Goal: Information Seeking & Learning: Understand process/instructions

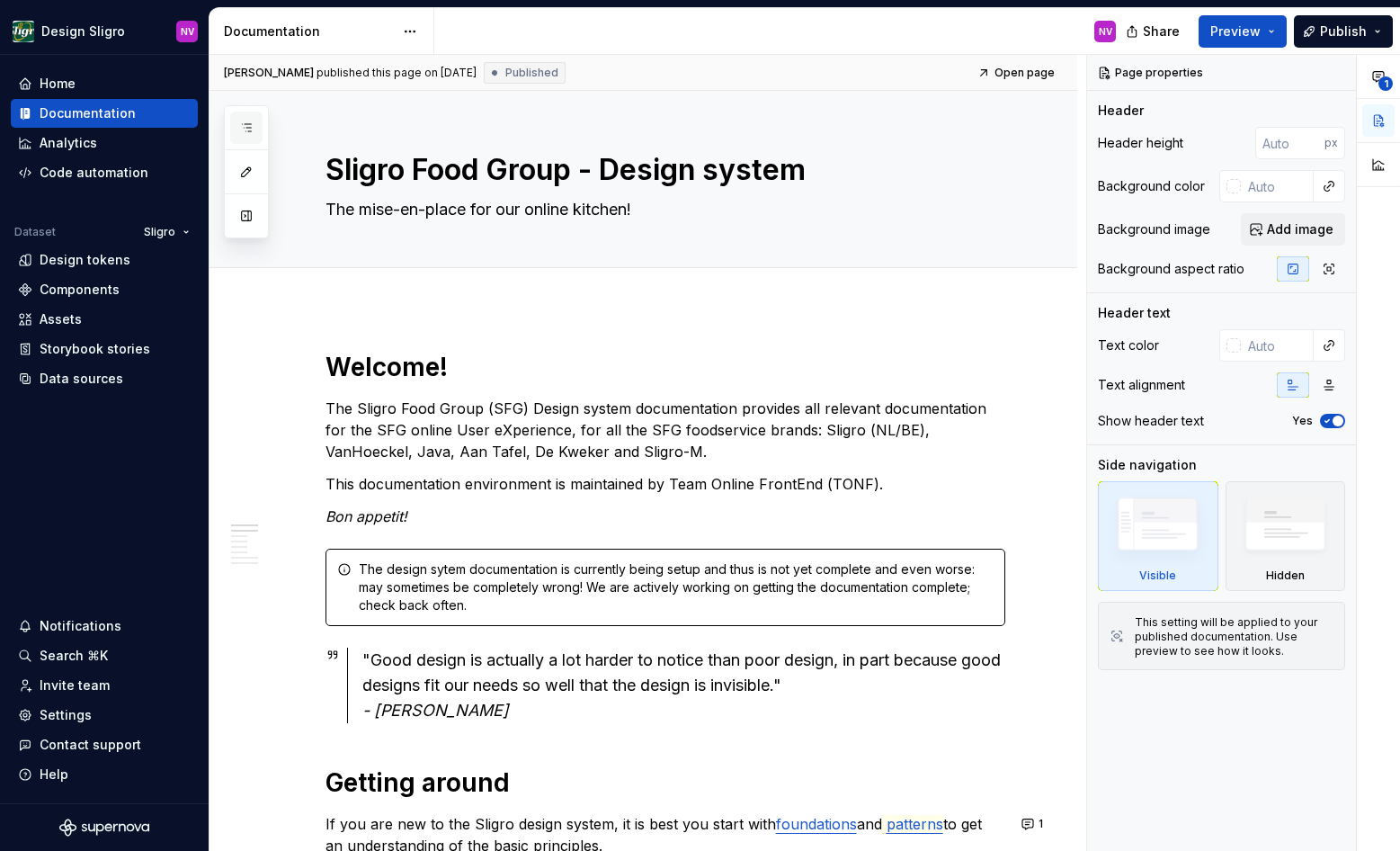
click at [244, 124] on icon "button" at bounding box center [247, 128] width 15 height 15
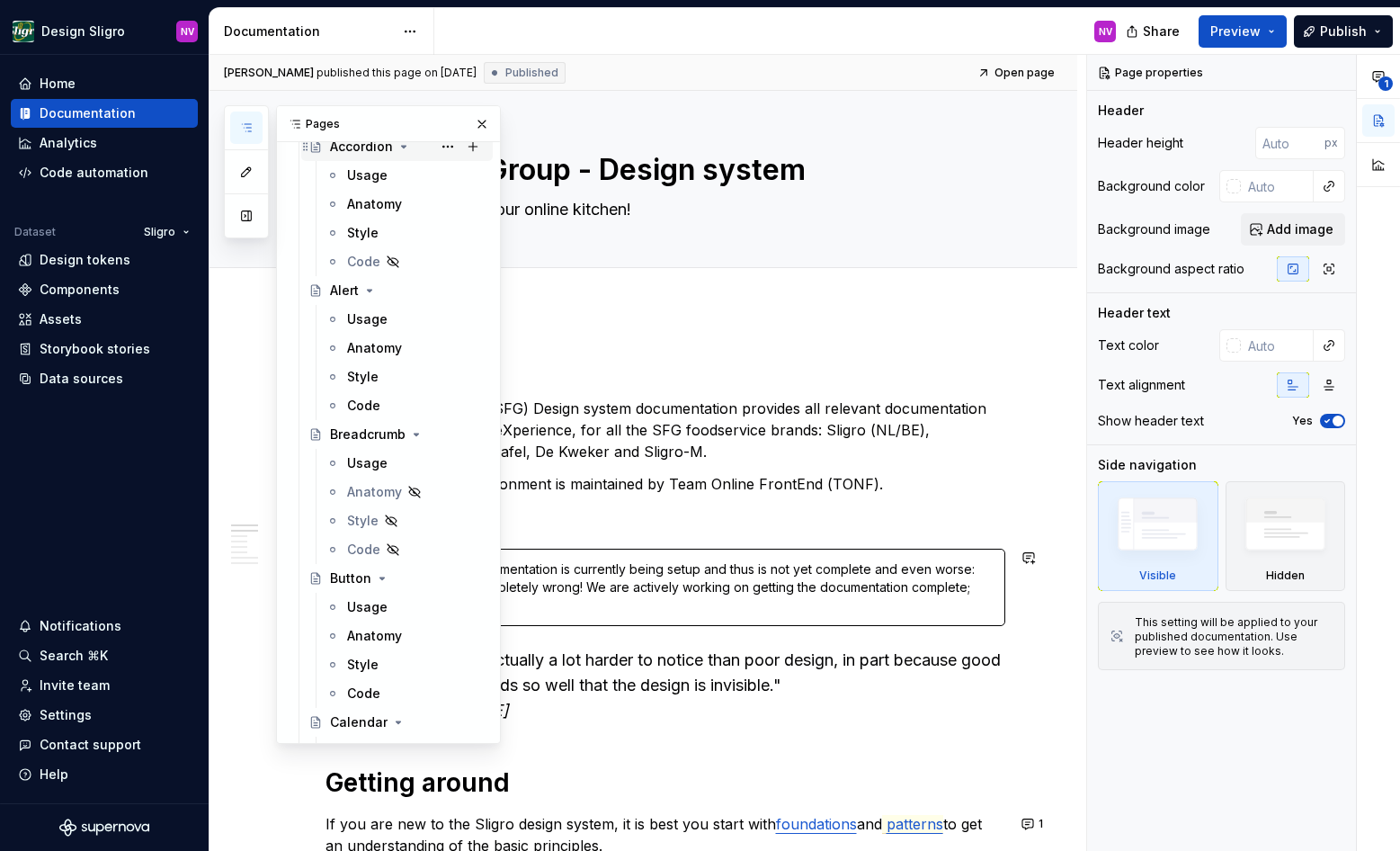
scroll to position [1295, 0]
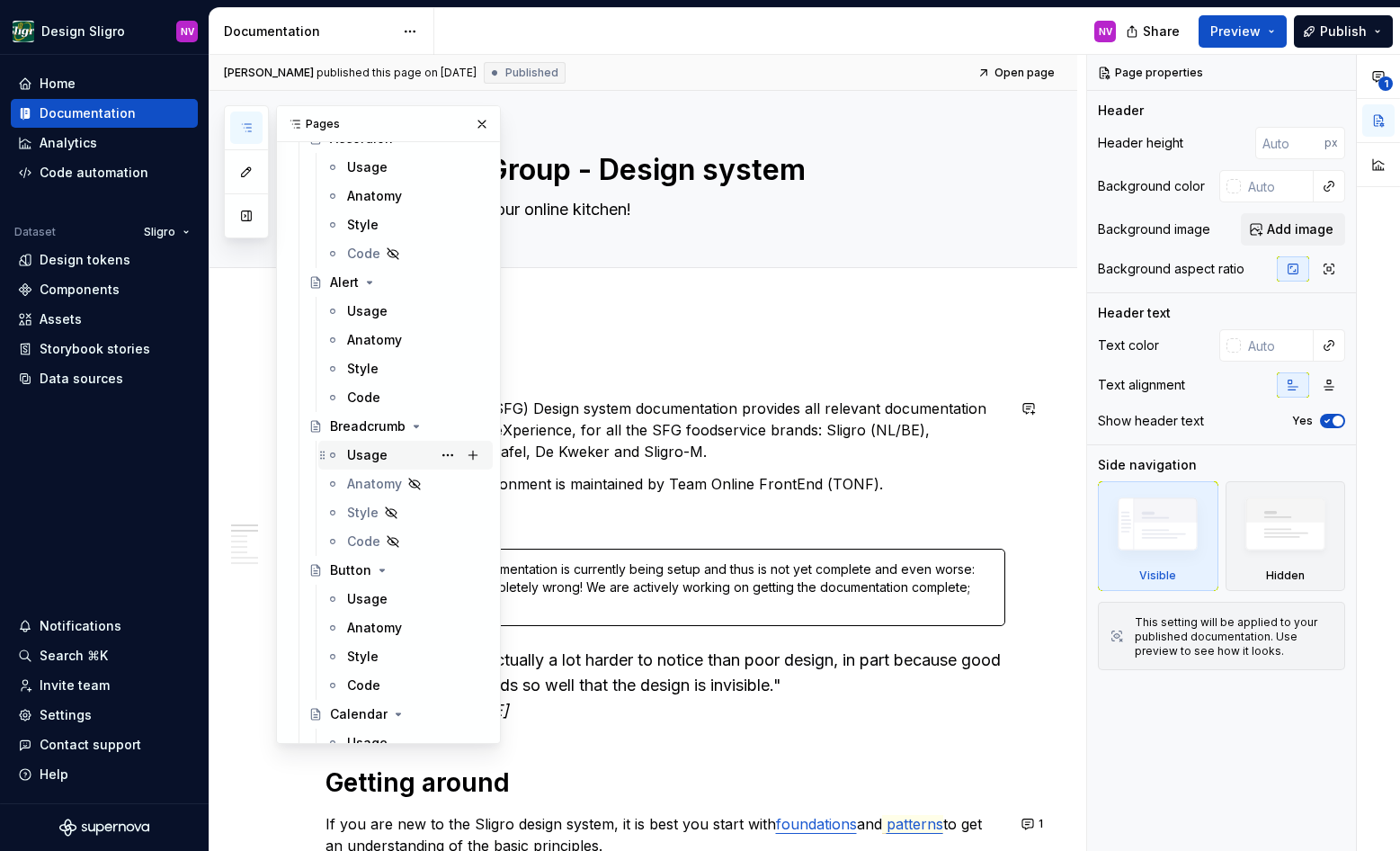
click at [379, 449] on div "Usage" at bounding box center [368, 455] width 41 height 18
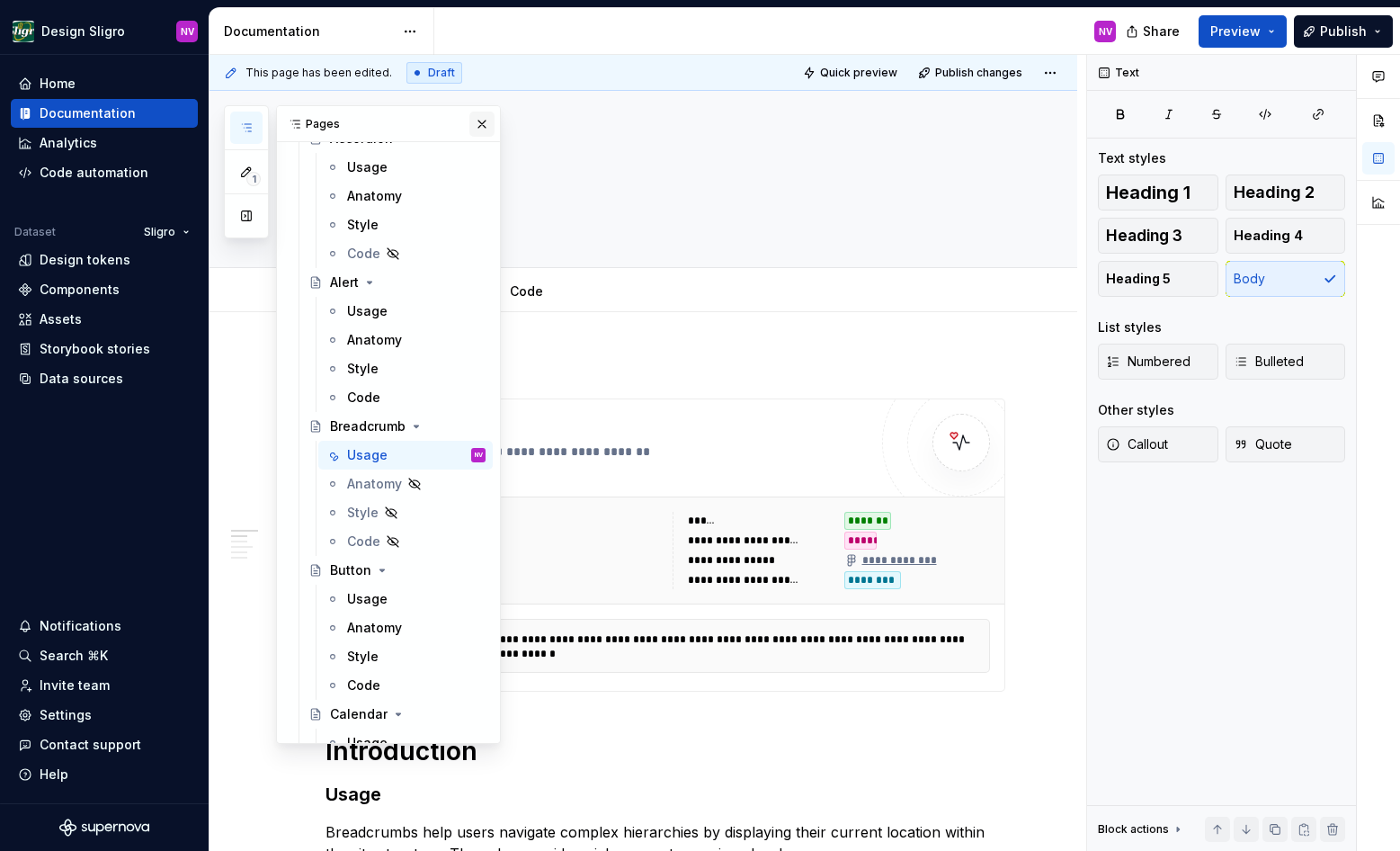
click at [483, 122] on button "button" at bounding box center [482, 123] width 25 height 25
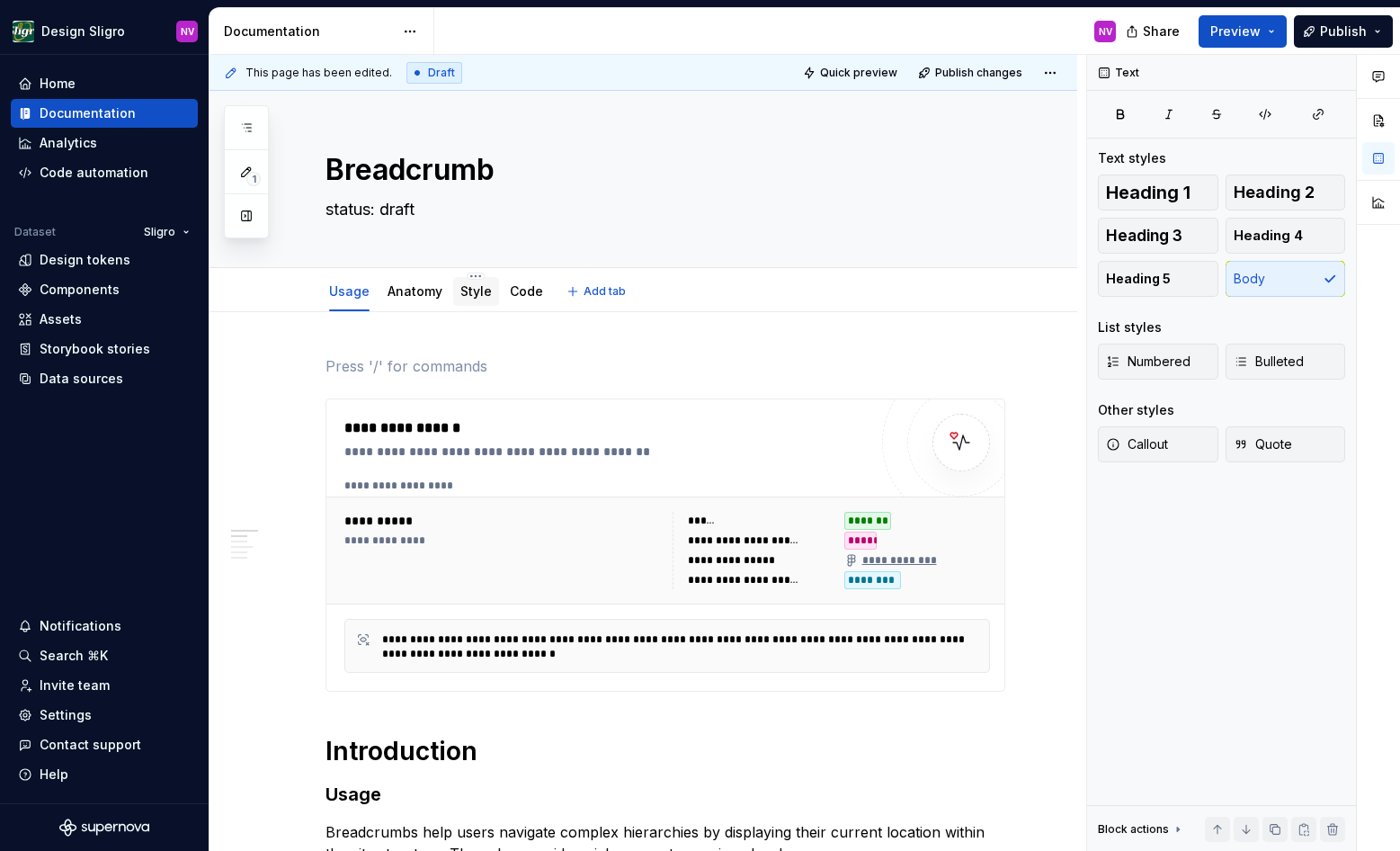
click at [484, 293] on link "Style" at bounding box center [476, 291] width 31 height 16
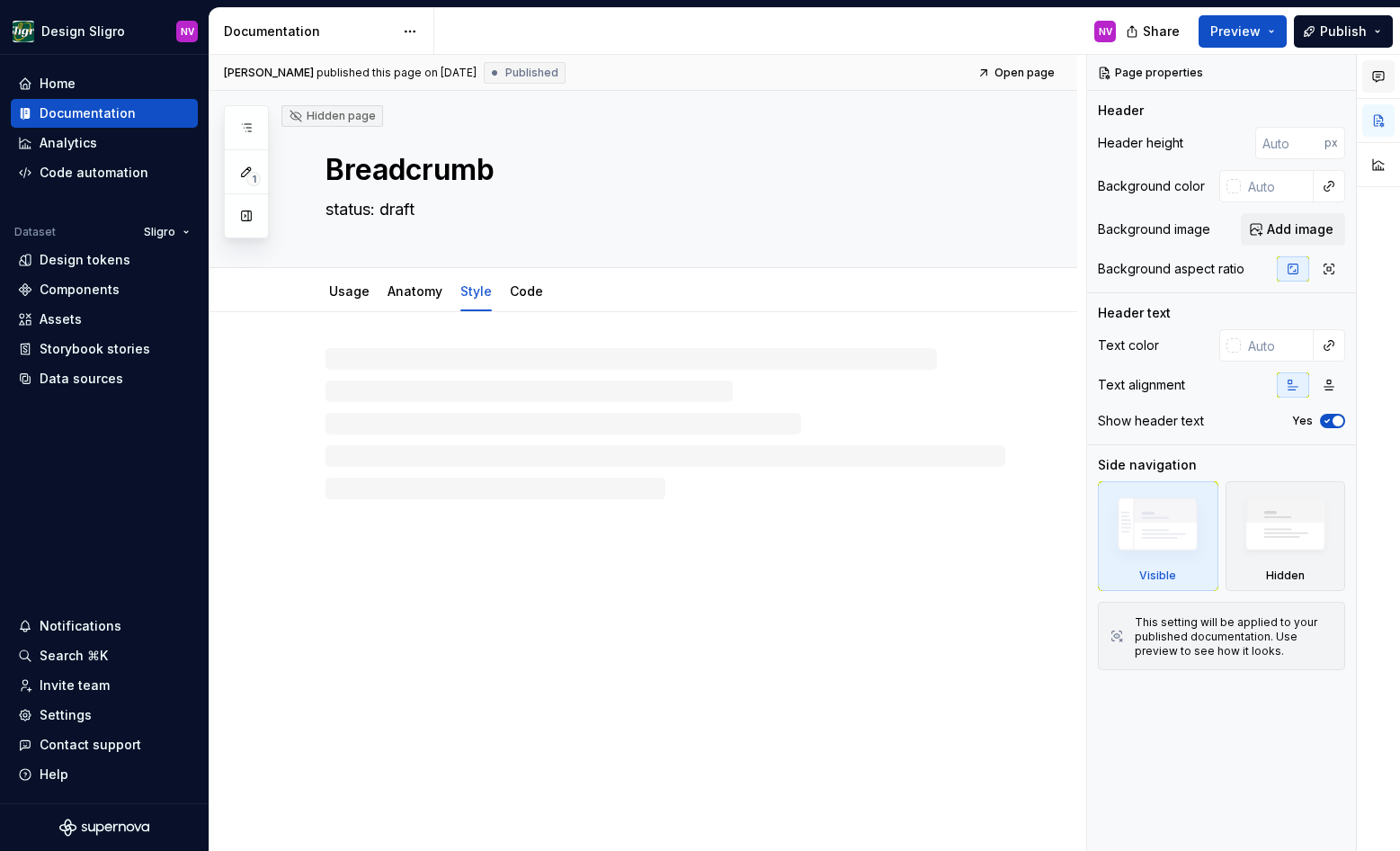
click at [432, 301] on div "Anatomy" at bounding box center [415, 291] width 55 height 21
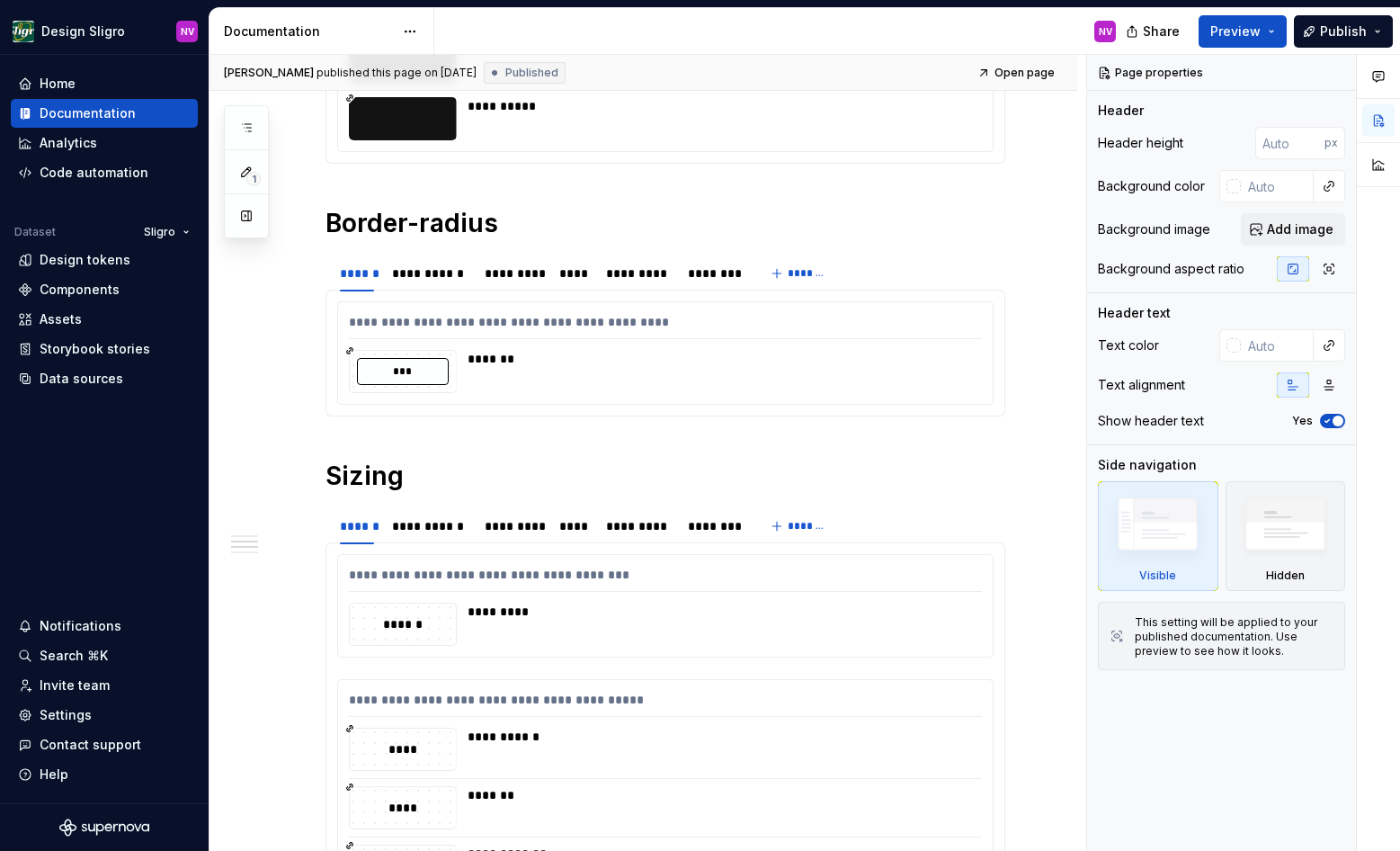
scroll to position [729, 0]
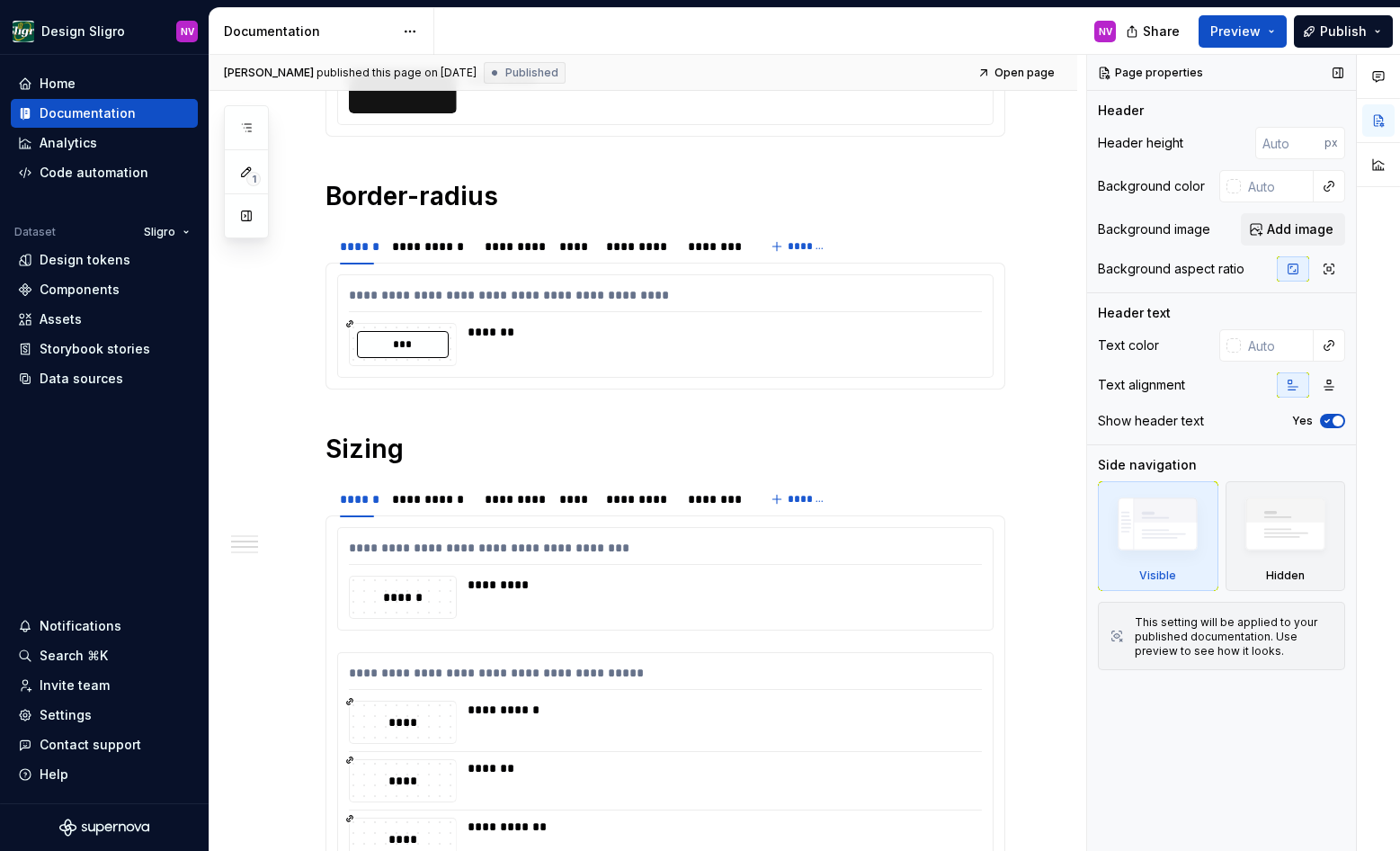
type textarea "*"
